Goal: Information Seeking & Learning: Find specific fact

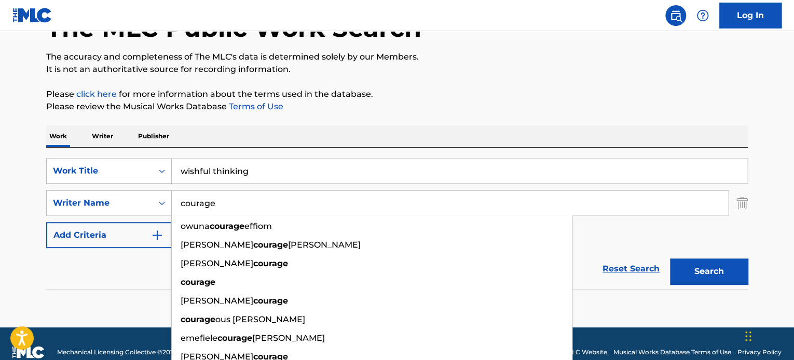
click at [259, 169] on input "wishful thinking" at bounding box center [459, 171] width 575 height 25
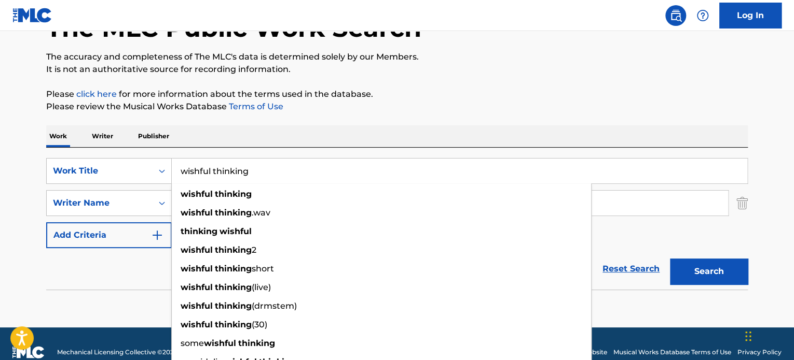
type input "wishful"
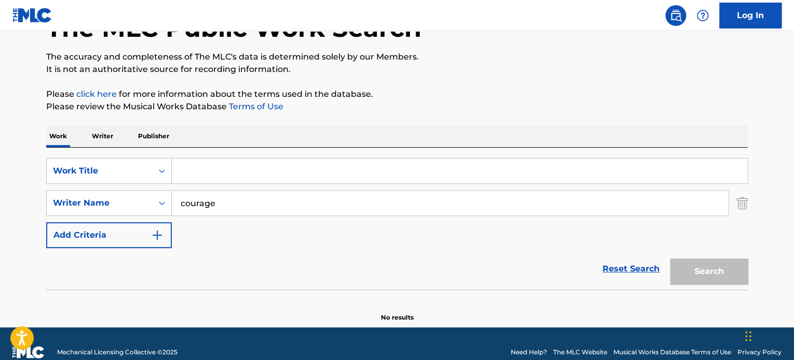
click at [256, 200] on input "courage" at bounding box center [450, 203] width 556 height 25
click at [304, 165] on input "Search Form" at bounding box center [459, 171] width 575 height 25
paste input "Words"
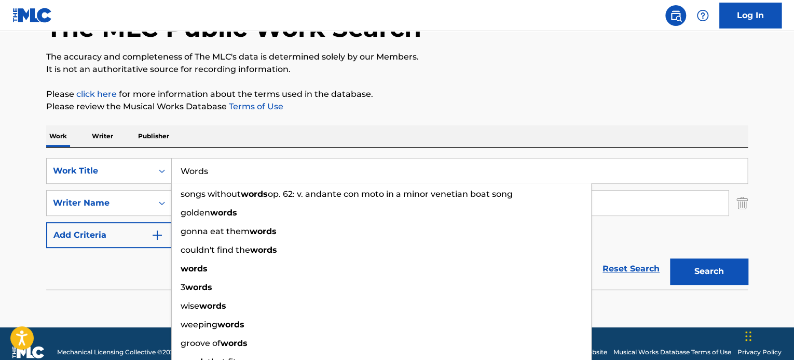
type input "Words"
click at [670, 259] on button "Search" at bounding box center [709, 272] width 78 height 26
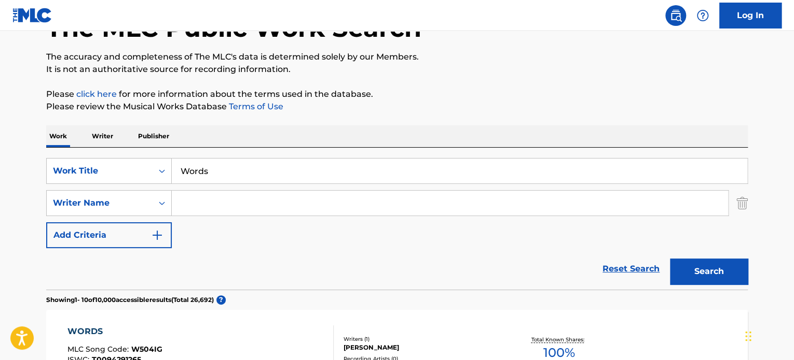
click at [284, 200] on input "Search Form" at bounding box center [450, 203] width 556 height 25
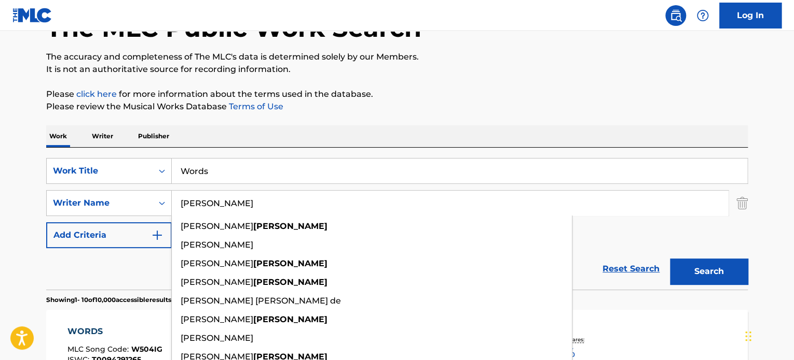
type input "[PERSON_NAME]"
click at [670, 259] on button "Search" at bounding box center [709, 272] width 78 height 26
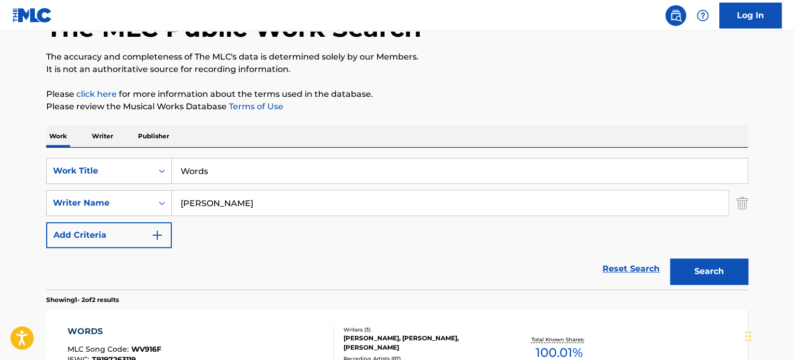
click at [320, 149] on div "SearchWithCriteria226a6851-f154-43e6-94ad-76f9a9f7872b Work Title Words SearchW…" at bounding box center [396, 219] width 701 height 142
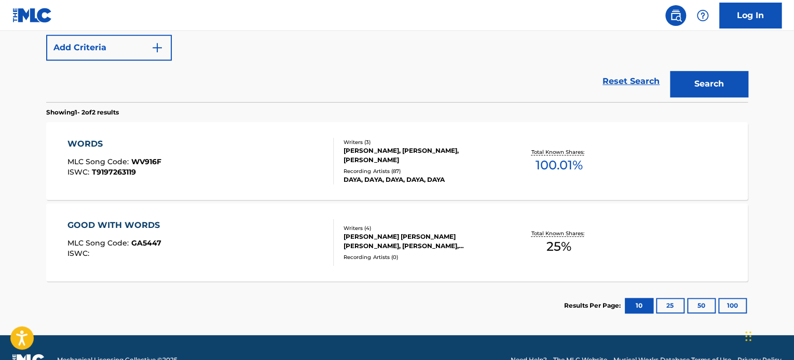
scroll to position [261, 0]
click at [342, 141] on div "Writers ( 3 ) [PERSON_NAME], [PERSON_NAME], [PERSON_NAME] Recording Artists ( 8…" at bounding box center [417, 161] width 166 height 46
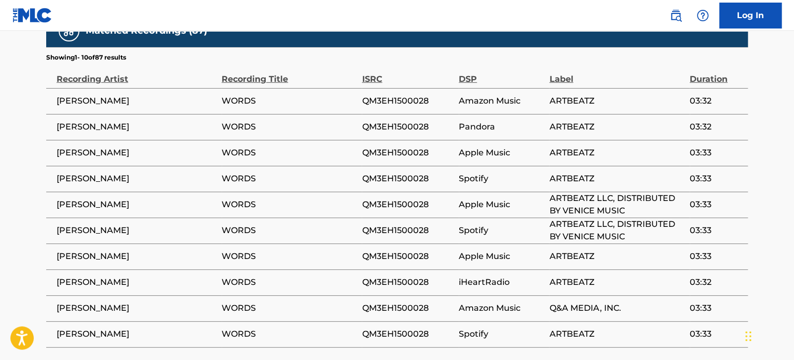
scroll to position [1508, 0]
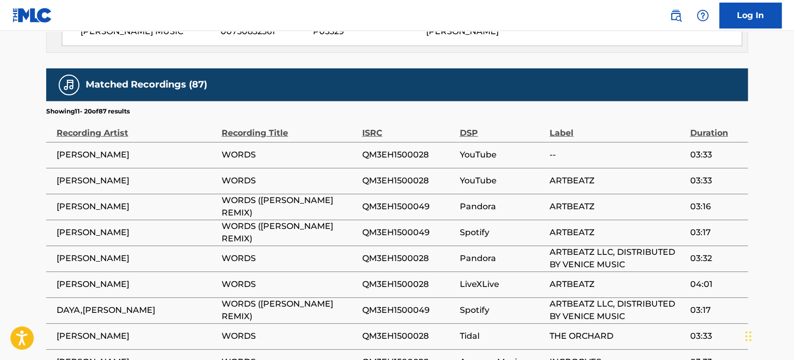
scroll to position [1453, 0]
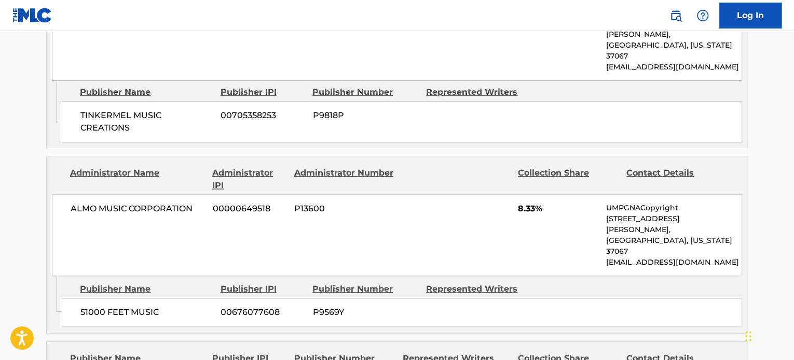
scroll to position [0, 0]
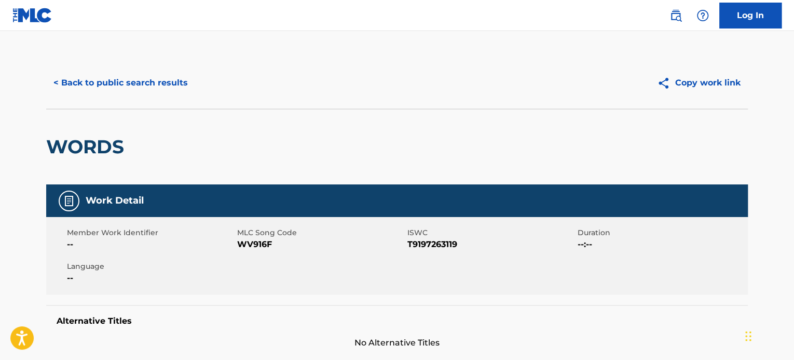
click at [98, 80] on button "< Back to public search results" at bounding box center [120, 83] width 149 height 26
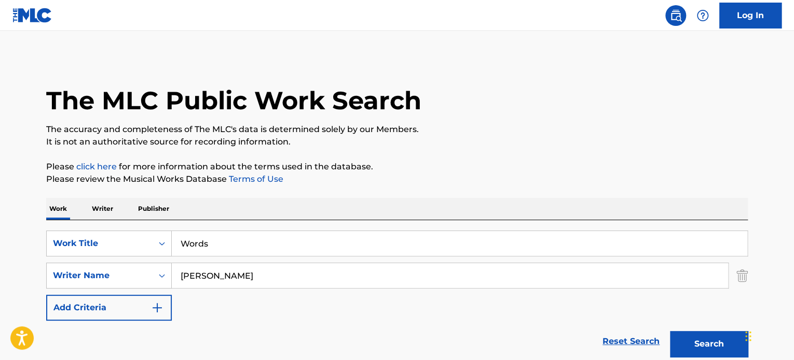
click at [222, 283] on input "[PERSON_NAME]" at bounding box center [450, 275] width 556 height 25
type input "b"
paste input "[PERSON_NAME]"
type input "[PERSON_NAME]"
click at [670, 331] on button "Search" at bounding box center [709, 344] width 78 height 26
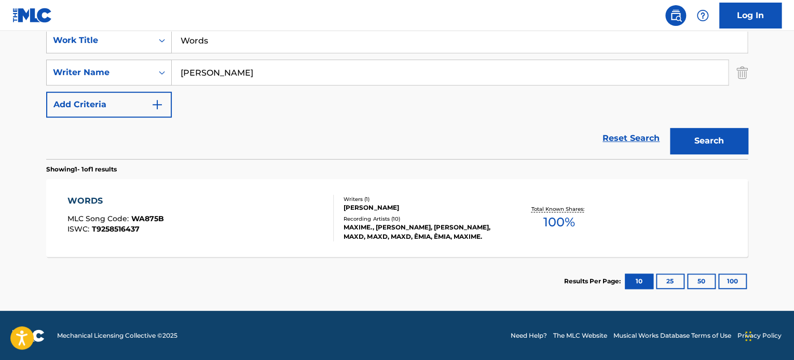
scroll to position [203, 0]
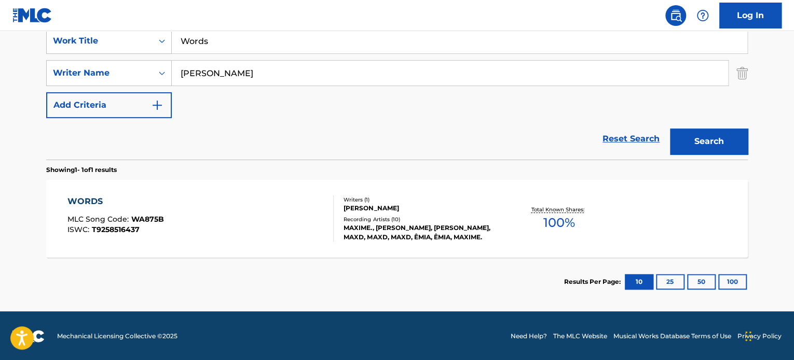
click at [269, 240] on div "WORDS MLC Song Code : WA875B ISWC : T9258516437" at bounding box center [200, 219] width 267 height 47
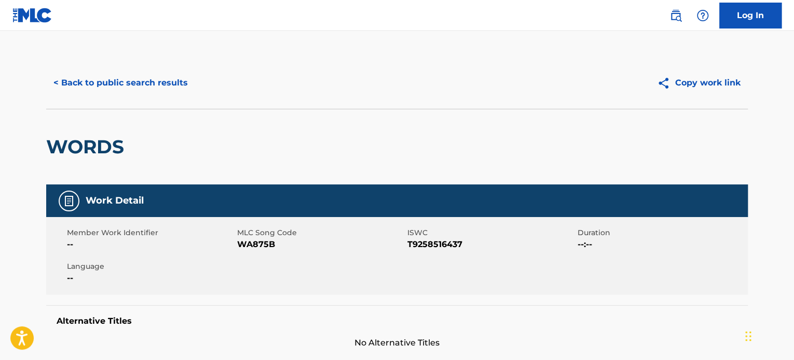
click at [90, 82] on button "< Back to public search results" at bounding box center [120, 83] width 149 height 26
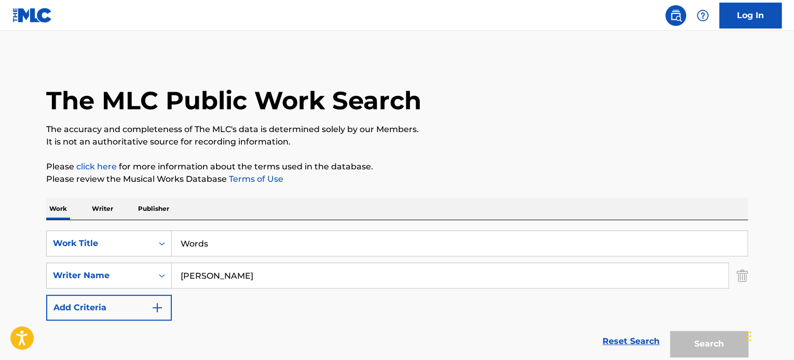
scroll to position [144, 0]
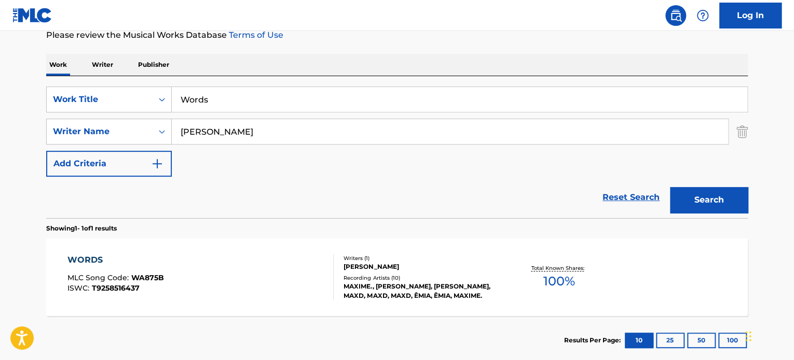
click at [260, 130] on input "[PERSON_NAME]" at bounding box center [450, 131] width 556 height 25
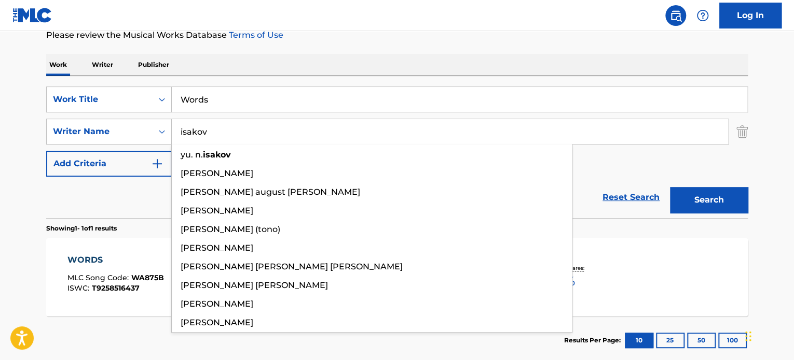
type input "isakov"
click at [670, 187] on button "Search" at bounding box center [709, 200] width 78 height 26
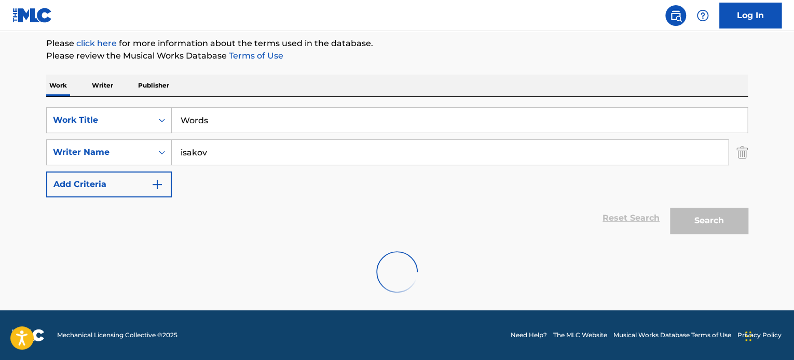
scroll to position [123, 0]
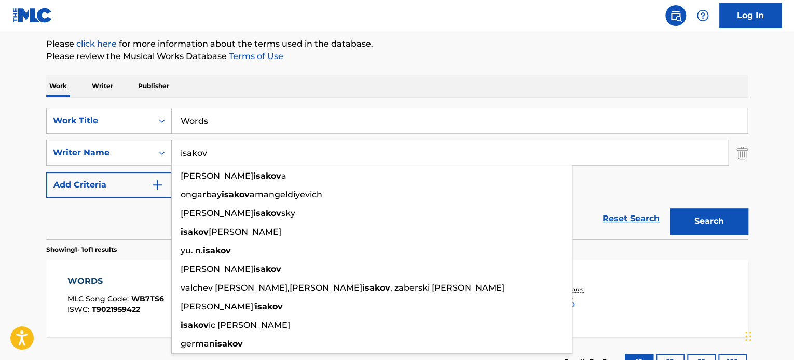
click at [77, 226] on div "Reset Search Search" at bounding box center [396, 218] width 701 height 41
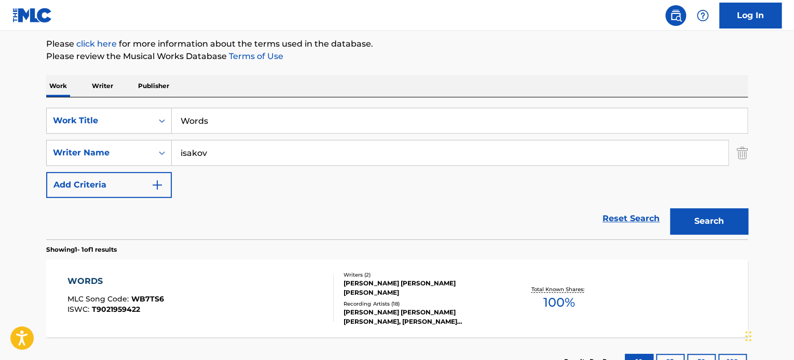
click at [262, 307] on div "WORDS MLC Song Code : WB7TS6 ISWC : T9021959422" at bounding box center [200, 298] width 267 height 47
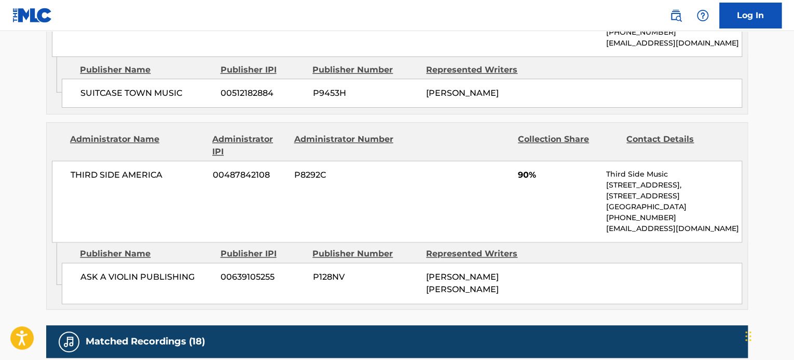
scroll to position [606, 0]
